Goal: Information Seeking & Learning: Learn about a topic

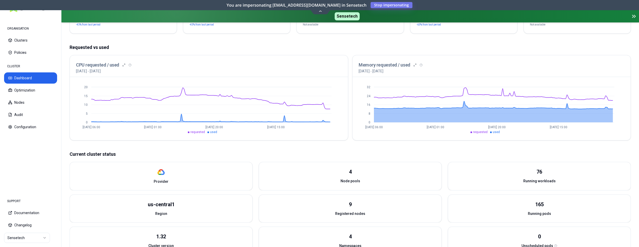
scroll to position [130, 0]
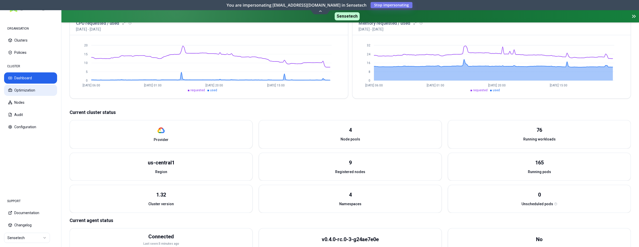
click at [36, 87] on button "Optimization" at bounding box center [30, 90] width 53 height 11
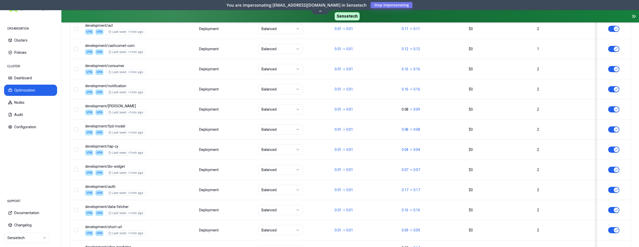
scroll to position [638, 0]
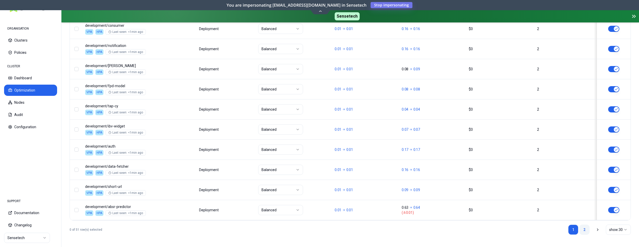
click at [587, 231] on link "2" at bounding box center [584, 230] width 10 height 10
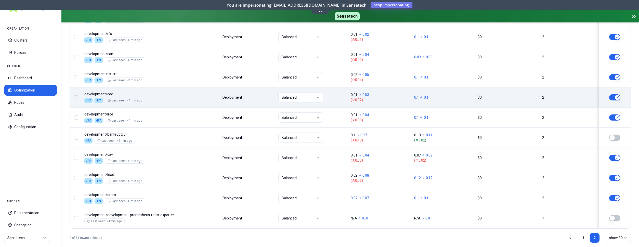
scroll to position [457, 0]
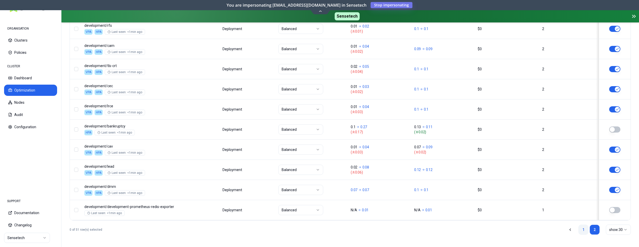
click at [582, 228] on link "1" at bounding box center [583, 230] width 10 height 10
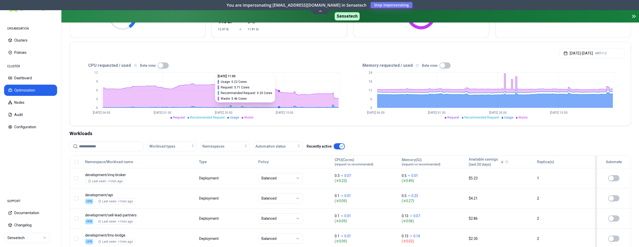
scroll to position [104, 0]
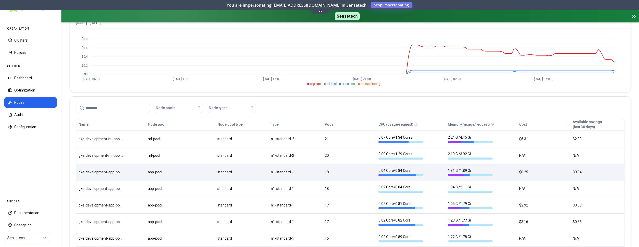
scroll to position [43, 0]
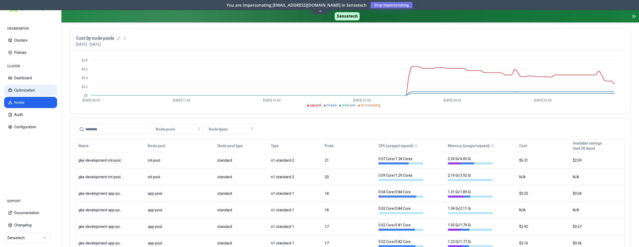
click at [27, 87] on button "Optimization" at bounding box center [30, 90] width 53 height 11
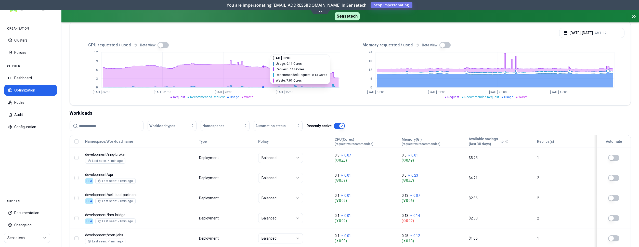
scroll to position [104, 0]
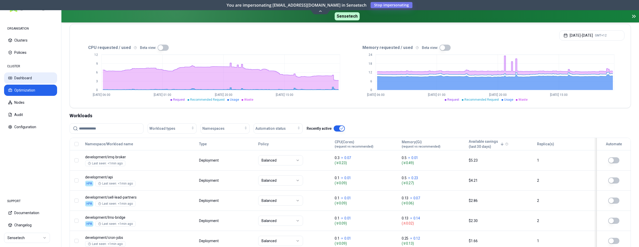
click at [37, 79] on button "Dashboard" at bounding box center [30, 77] width 53 height 11
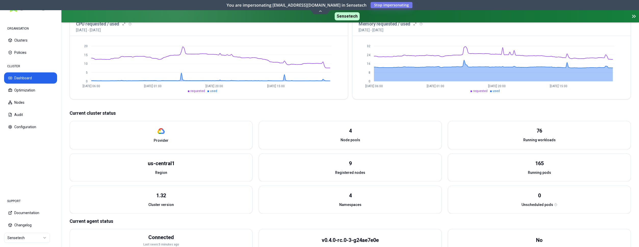
scroll to position [150, 0]
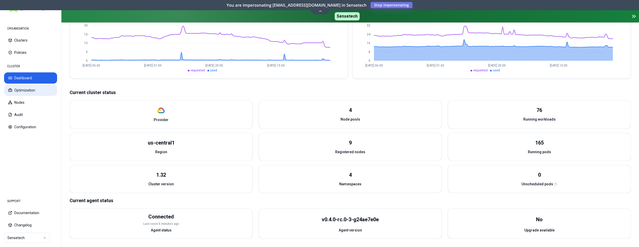
click at [31, 86] on button "Optimization" at bounding box center [30, 90] width 53 height 11
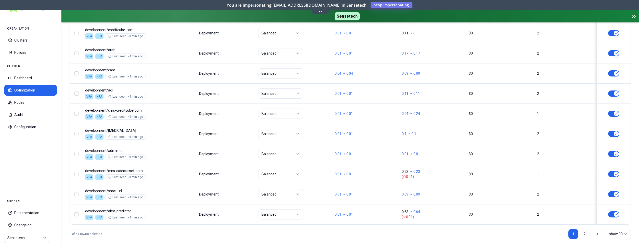
scroll to position [638, 0]
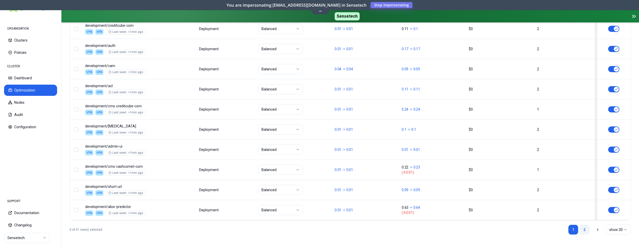
click at [583, 228] on link "2" at bounding box center [584, 230] width 10 height 10
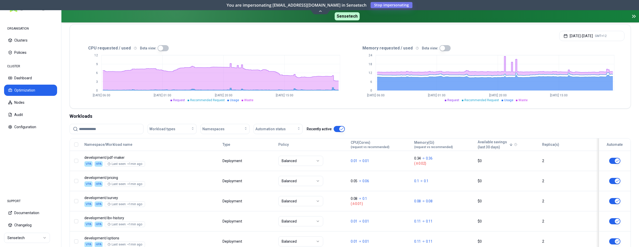
scroll to position [67, 0]
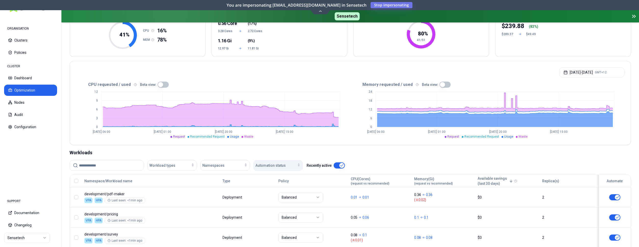
click at [301, 164] on button "Automation status" at bounding box center [278, 165] width 49 height 10
click at [274, 174] on div "on" at bounding box center [279, 177] width 48 height 8
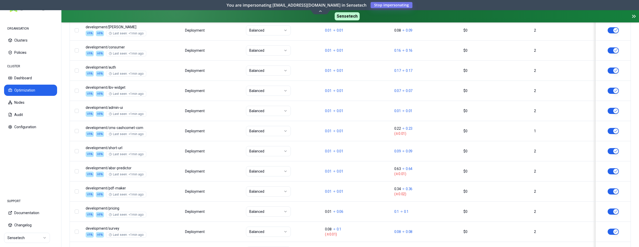
scroll to position [638, 0]
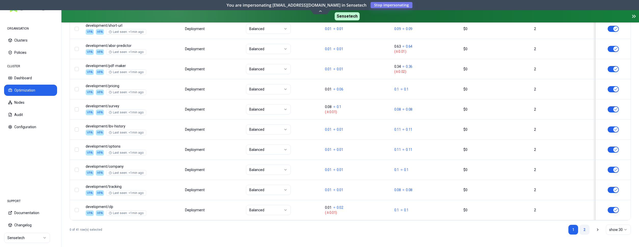
click at [583, 230] on link "2" at bounding box center [584, 230] width 10 height 10
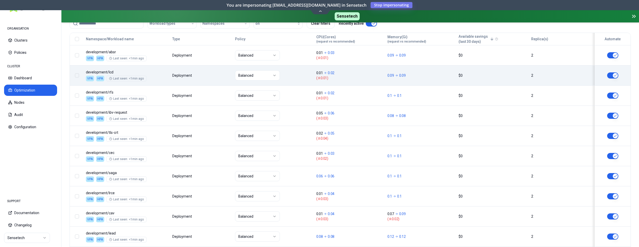
scroll to position [126, 0]
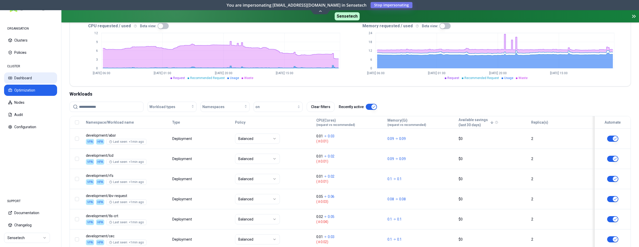
click at [24, 79] on button "Dashboard" at bounding box center [30, 77] width 53 height 11
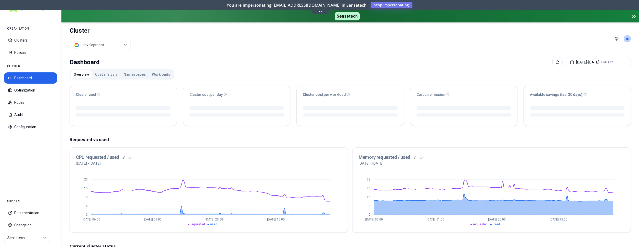
click at [161, 72] on button "Workloads" at bounding box center [161, 74] width 24 height 8
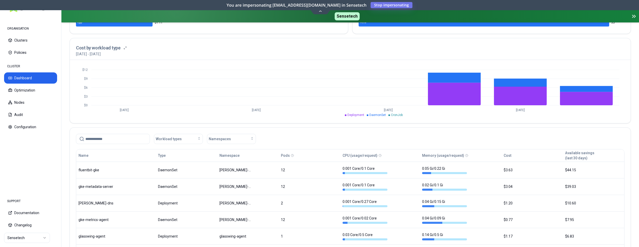
scroll to position [208, 0]
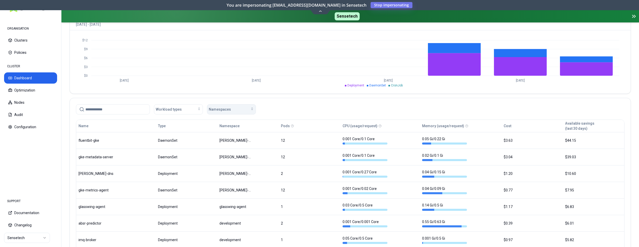
click at [226, 111] on span "Namespaces" at bounding box center [220, 109] width 22 height 5
click at [224, 120] on span "development" at bounding box center [220, 120] width 21 height 5
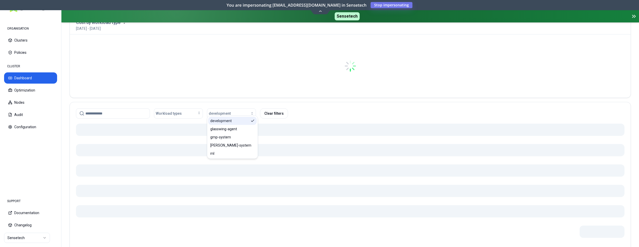
scroll to position [212, 0]
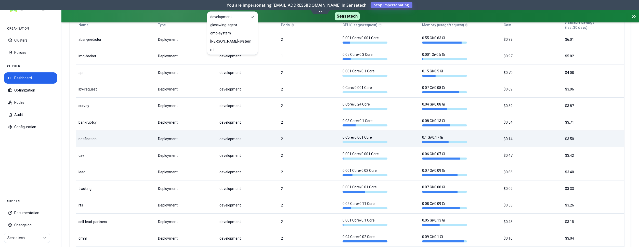
scroll to position [312, 0]
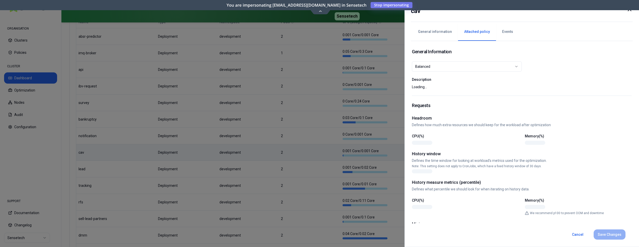
click at [471, 34] on button "Attached policy" at bounding box center [477, 32] width 38 height 18
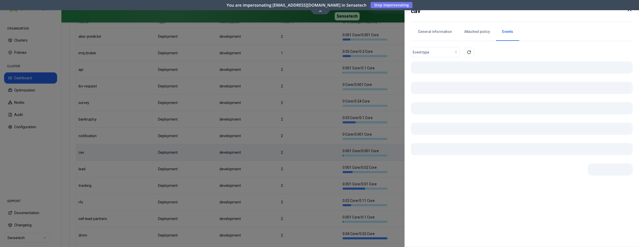
click at [508, 34] on button "Events" at bounding box center [507, 32] width 23 height 18
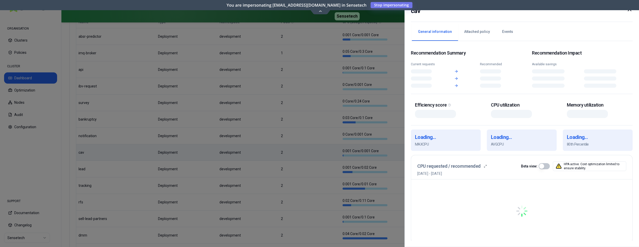
click at [438, 33] on button "General information" at bounding box center [435, 32] width 46 height 18
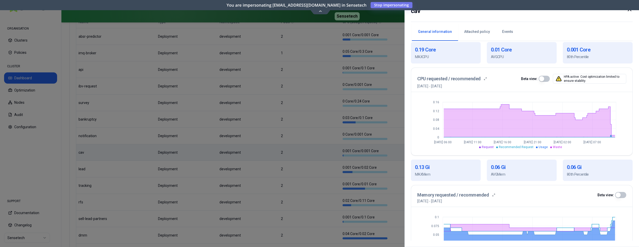
scroll to position [104, 0]
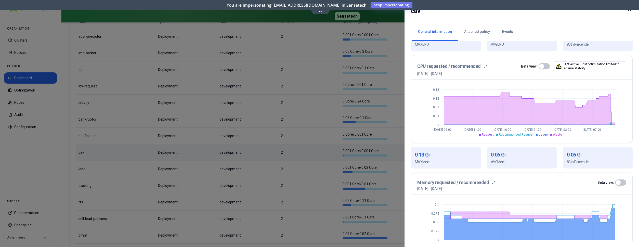
click at [544, 64] on button "button" at bounding box center [544, 66] width 11 height 6
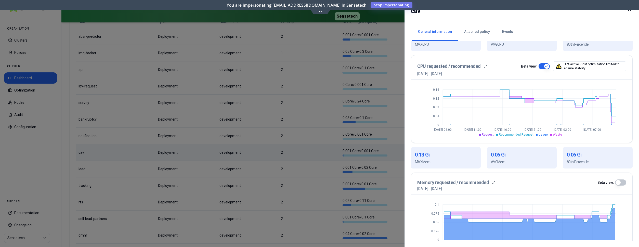
click at [544, 66] on button "button" at bounding box center [544, 66] width 11 height 6
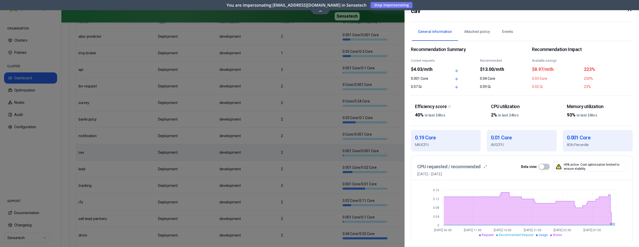
scroll to position [0, 0]
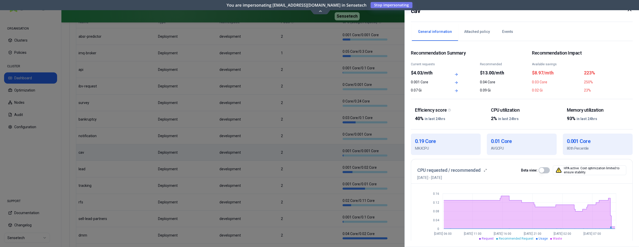
click at [630, 10] on icon at bounding box center [629, 9] width 6 height 6
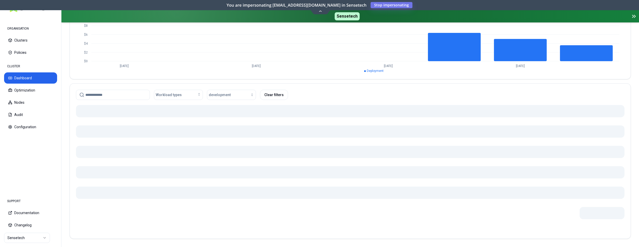
scroll to position [223, 0]
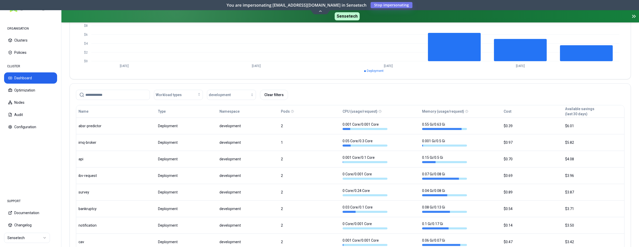
click at [520, 87] on div "Workload types development Clear filters" at bounding box center [350, 94] width 561 height 20
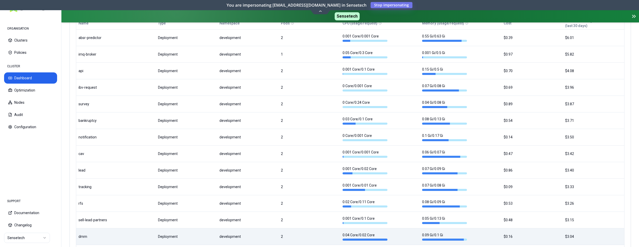
scroll to position [326, 0]
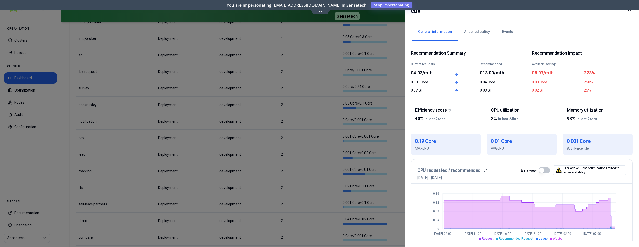
click at [630, 9] on icon at bounding box center [629, 9] width 6 height 6
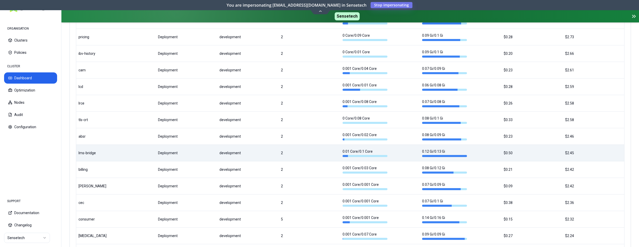
scroll to position [560, 0]
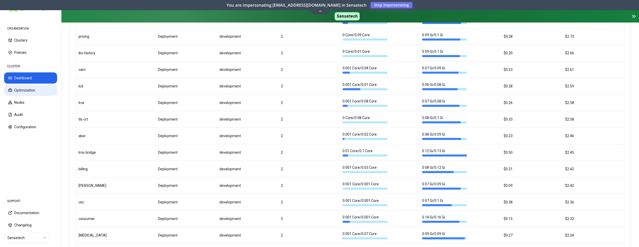
click at [38, 92] on button "Optimization" at bounding box center [30, 90] width 53 height 11
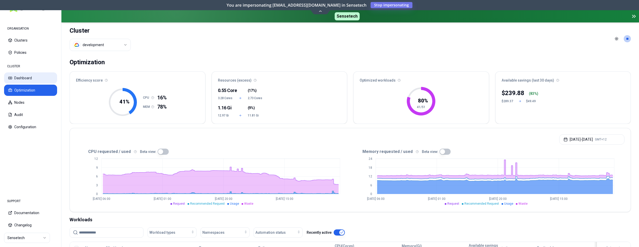
click at [23, 75] on button "Dashboard" at bounding box center [30, 77] width 53 height 11
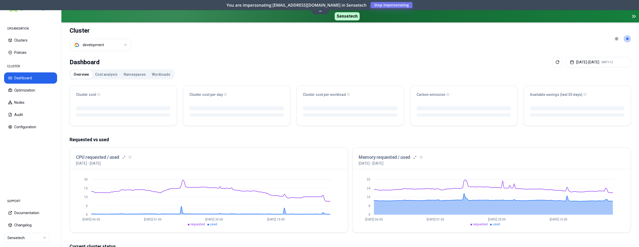
click at [152, 72] on button "Workloads" at bounding box center [161, 74] width 24 height 8
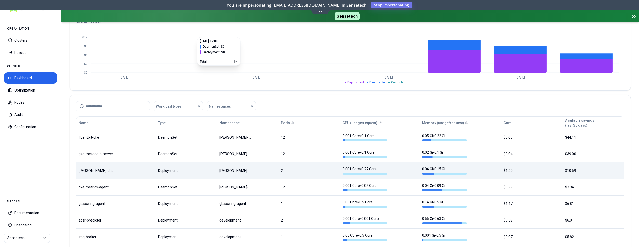
scroll to position [234, 0]
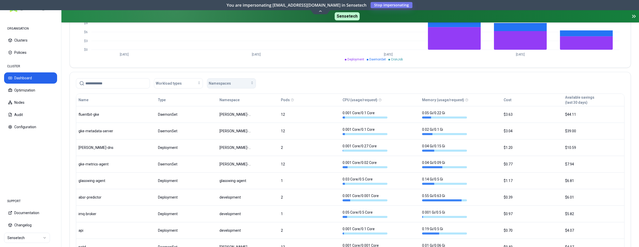
click at [217, 83] on span "Namespaces" at bounding box center [220, 83] width 22 height 5
click at [221, 94] on span "development" at bounding box center [220, 94] width 21 height 5
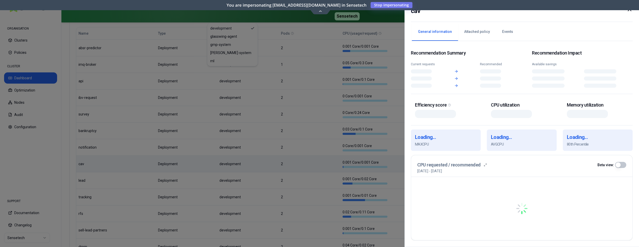
scroll to position [300, 0]
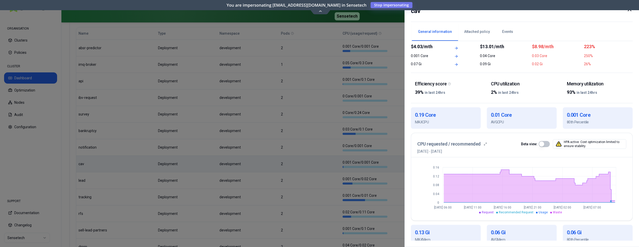
scroll to position [26, 0]
click at [200, 168] on div at bounding box center [319, 123] width 639 height 247
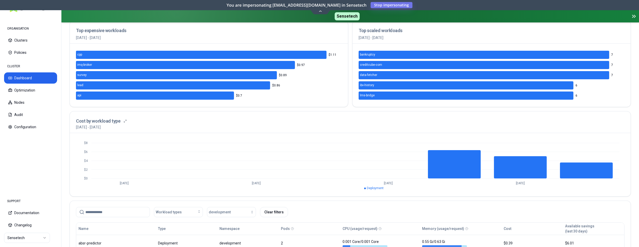
scroll to position [93, 0]
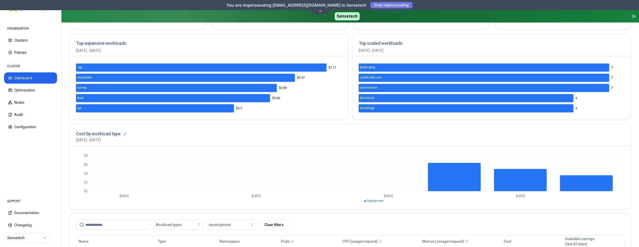
click at [133, 225] on input at bounding box center [115, 225] width 61 height 10
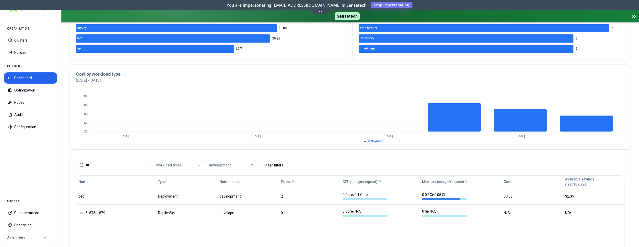
scroll to position [171, 0]
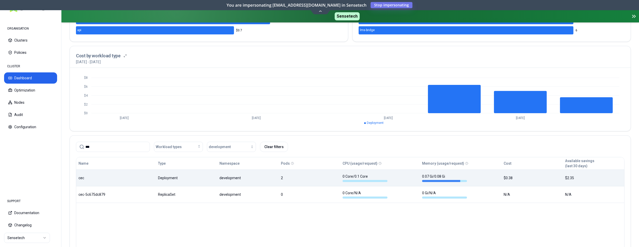
type input "***"
click at [139, 181] on div "Name Type Namespace Pods CPU (usage/request) Memory (usage/request) Cost Availa…" at bounding box center [350, 180] width 548 height 46
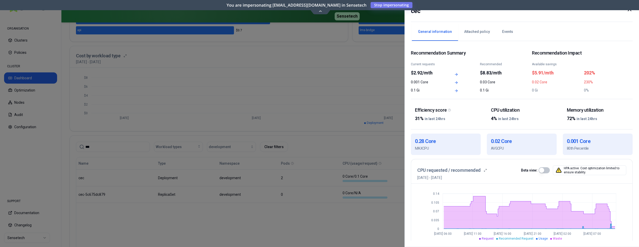
click at [583, 51] on h2 "Recommendation Impact" at bounding box center [582, 53] width 101 height 6
click at [628, 9] on div "You are impersonating [EMAIL_ADDRESS][DOMAIN_NAME] in Sensetech Stop impersonat…" at bounding box center [319, 5] width 639 height 10
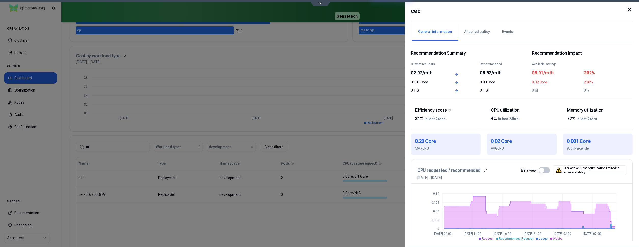
click at [628, 10] on icon at bounding box center [629, 9] width 6 height 6
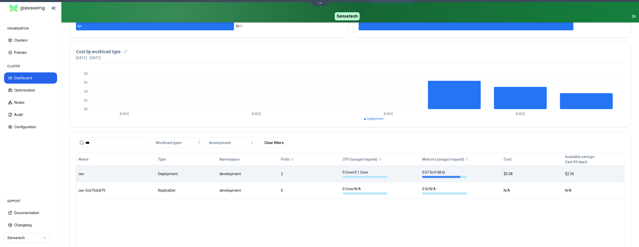
scroll to position [171, 0]
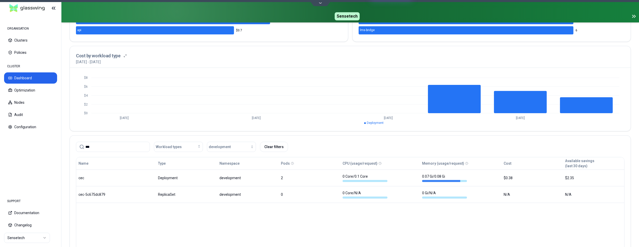
click at [72, 13] on span "Sensetech" at bounding box center [346, 16] width 567 height 8
click at [68, 131] on div "Dashboard [DATE] - [DATE] GMT+12 Overview Cost analysis Namespaces Workloads To…" at bounding box center [350, 86] width 578 height 403
click at [35, 88] on button "Optimization" at bounding box center [30, 90] width 53 height 11
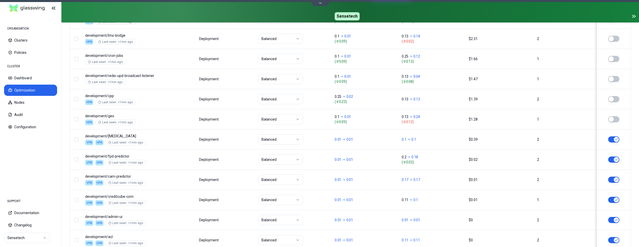
scroll to position [130, 0]
